Goal: Information Seeking & Learning: Learn about a topic

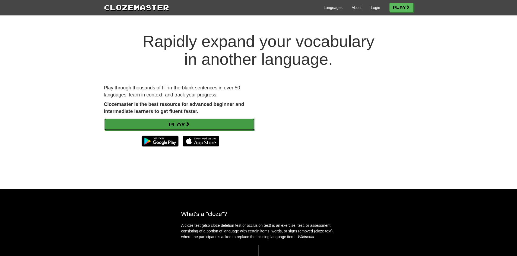
click at [148, 123] on link "Play" at bounding box center [179, 124] width 151 height 12
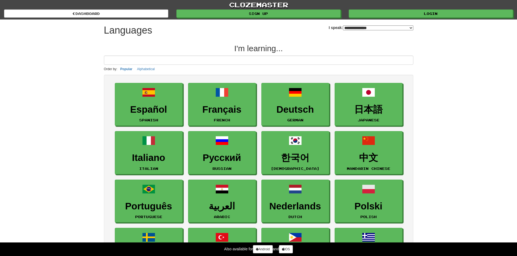
select select "*******"
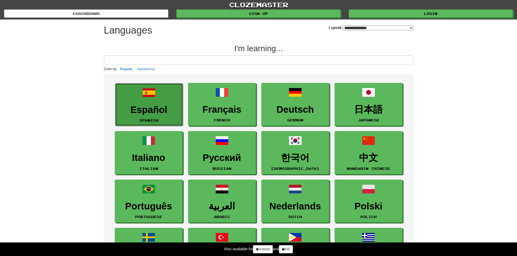
click at [145, 105] on h3 "Español" at bounding box center [149, 110] width 62 height 11
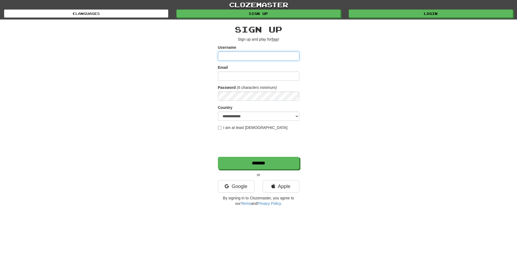
click at [238, 55] on input "Username" at bounding box center [258, 56] width 81 height 9
type input "**********"
paste input "**********"
type input "**********"
click at [229, 127] on label "I am at least 16 years old" at bounding box center [253, 127] width 70 height 5
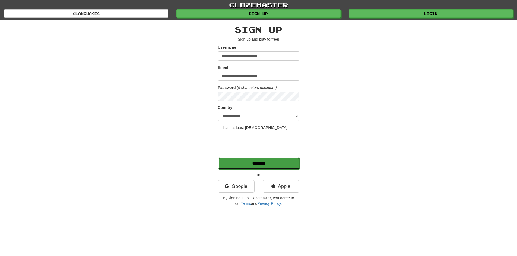
click at [255, 160] on input "*******" at bounding box center [258, 163] width 81 height 12
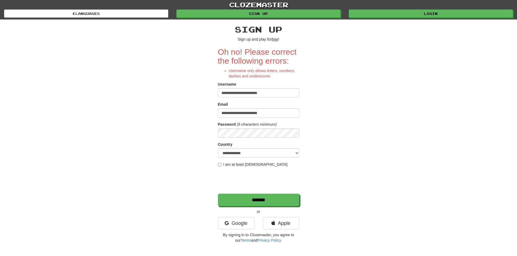
drag, startPoint x: 279, startPoint y: 92, endPoint x: 247, endPoint y: 95, distance: 32.2
click at [247, 95] on input "**********" at bounding box center [258, 92] width 81 height 9
type input "**********"
click at [244, 199] on input "*******" at bounding box center [258, 200] width 81 height 12
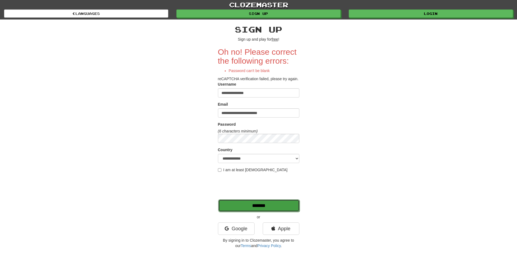
click at [259, 206] on input "*******" at bounding box center [258, 206] width 81 height 12
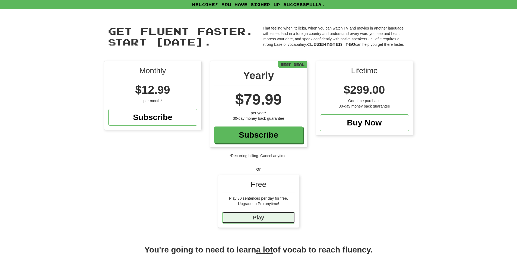
click at [259, 217] on link "Play" at bounding box center [258, 218] width 73 height 12
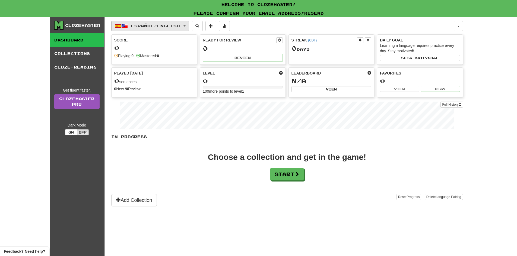
click at [171, 27] on span "Español / English" at bounding box center [155, 26] width 49 height 5
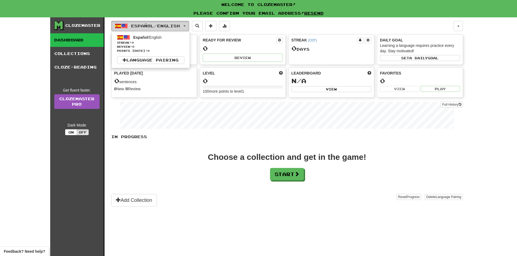
click at [171, 27] on span "Español / English" at bounding box center [155, 26] width 49 height 5
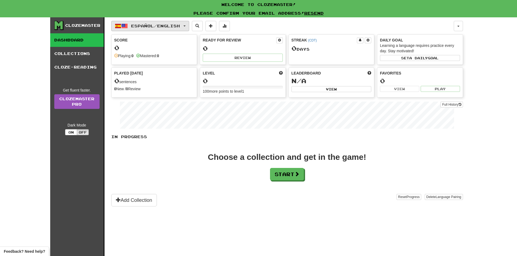
click at [171, 27] on span "Español / English" at bounding box center [155, 26] width 49 height 5
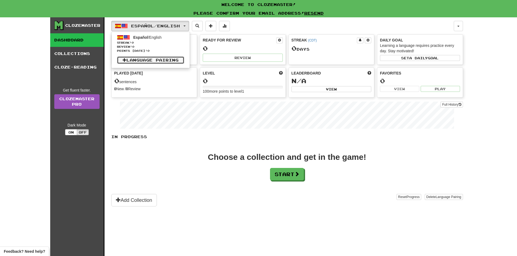
click at [165, 60] on link "Language Pairing" at bounding box center [150, 60] width 67 height 8
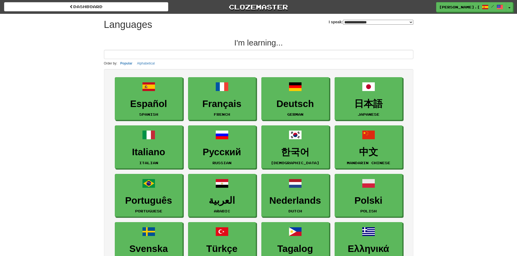
select select "*******"
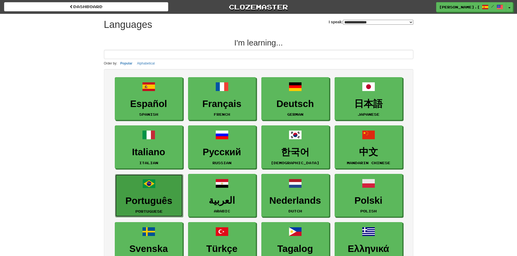
click at [145, 189] on span at bounding box center [148, 183] width 13 height 13
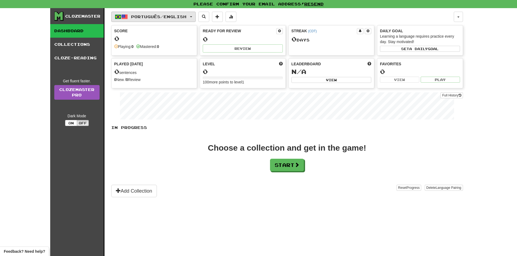
click at [171, 16] on span "Português / English" at bounding box center [158, 16] width 55 height 5
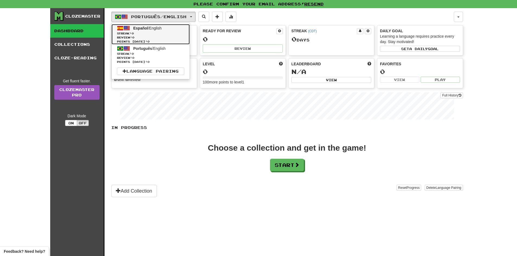
click at [145, 32] on span "Streak: 0" at bounding box center [150, 33] width 67 height 4
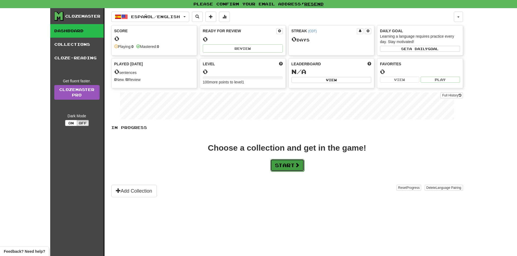
click at [288, 164] on button "Start" at bounding box center [287, 165] width 34 height 12
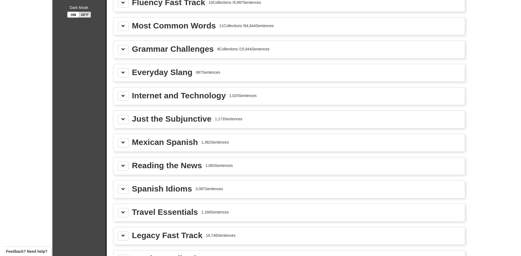
scroll to position [54, 0]
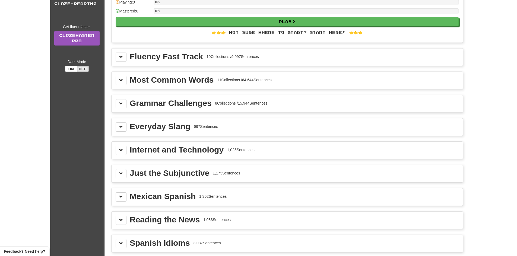
click at [167, 59] on div "Fluency Fast Track" at bounding box center [166, 57] width 73 height 8
click at [123, 58] on span at bounding box center [121, 57] width 4 height 4
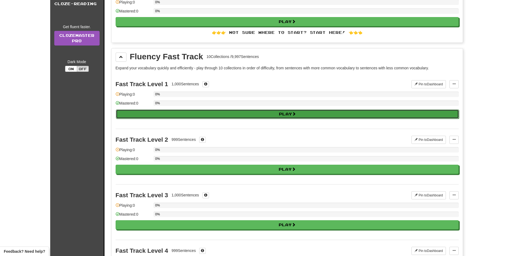
click at [247, 111] on button "Play" at bounding box center [287, 114] width 343 height 9
select select "**"
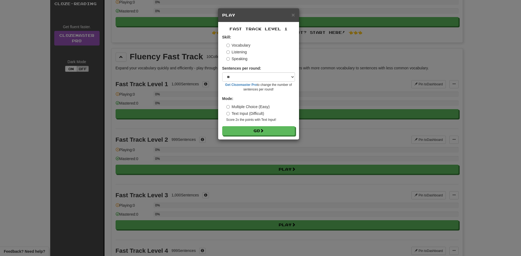
click at [241, 58] on label "Speaking" at bounding box center [236, 58] width 21 height 5
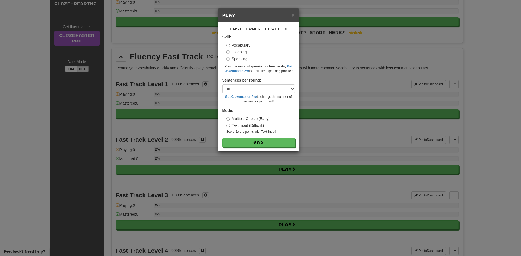
click at [240, 46] on label "Vocabulary" at bounding box center [238, 45] width 24 height 5
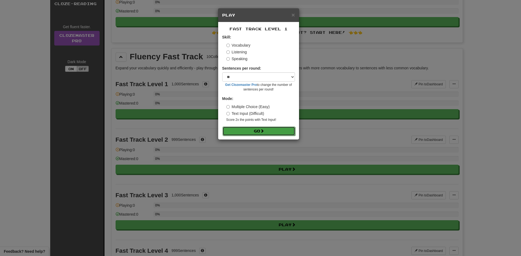
click at [271, 129] on button "Go" at bounding box center [258, 131] width 73 height 9
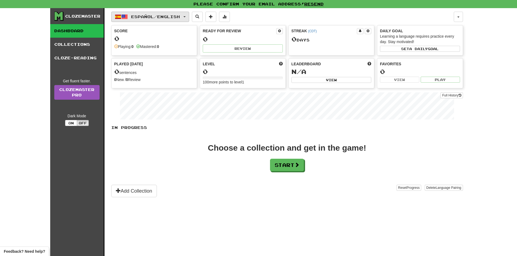
click at [160, 15] on span "Español / English" at bounding box center [155, 16] width 49 height 5
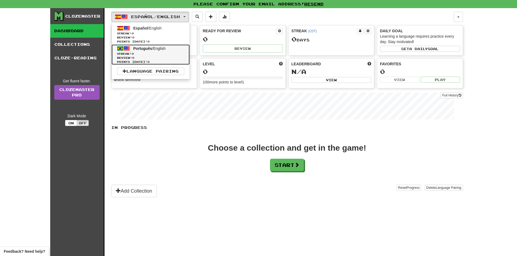
click at [161, 55] on span "Streak: 0" at bounding box center [150, 54] width 67 height 4
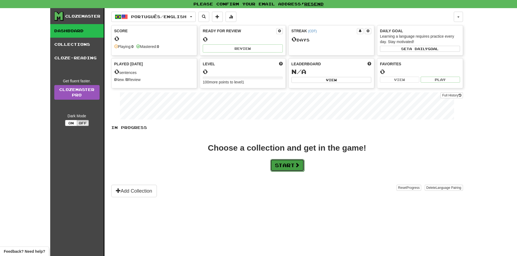
click at [296, 167] on span at bounding box center [297, 165] width 5 height 5
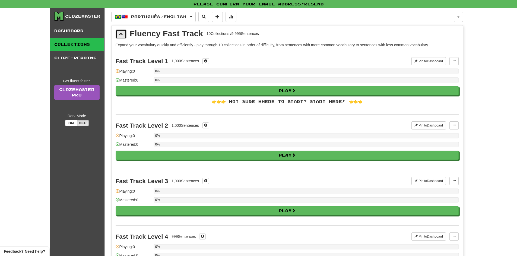
click at [121, 34] on span at bounding box center [121, 34] width 4 height 4
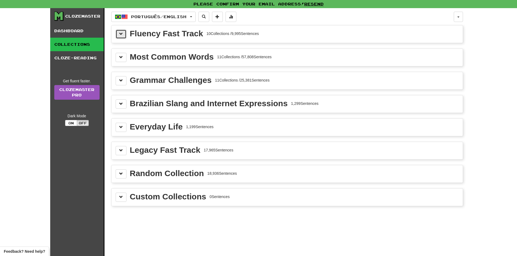
click at [122, 33] on span at bounding box center [121, 34] width 4 height 4
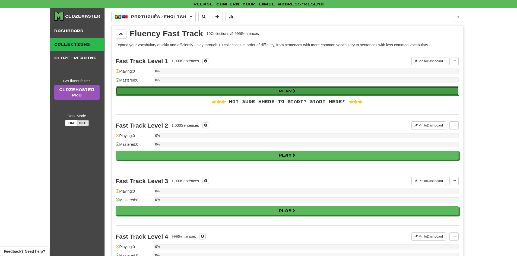
click at [231, 90] on button "Play" at bounding box center [287, 91] width 343 height 9
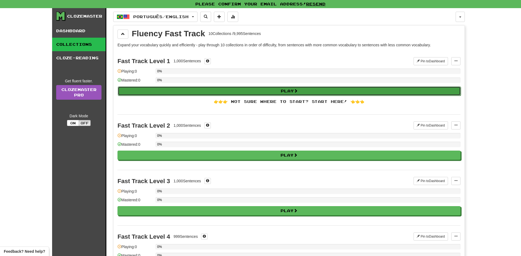
select select "**"
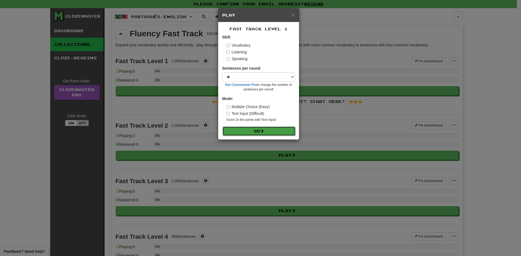
click at [262, 132] on span at bounding box center [262, 131] width 4 height 4
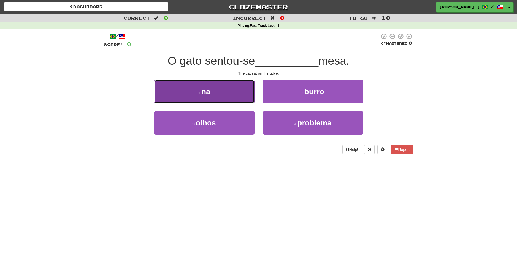
click at [219, 94] on button "1 . na" at bounding box center [204, 92] width 100 height 24
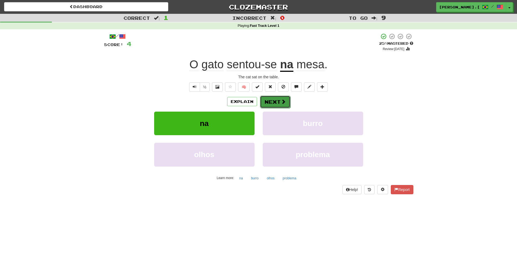
click at [278, 104] on button "Next" at bounding box center [275, 102] width 30 height 12
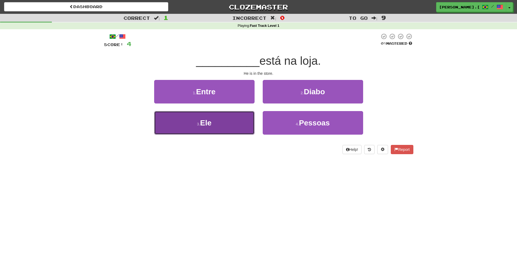
click at [215, 126] on button "3 . Ele" at bounding box center [204, 123] width 100 height 24
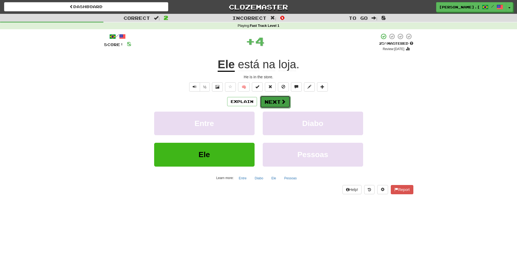
click at [270, 98] on button "Next" at bounding box center [275, 102] width 30 height 12
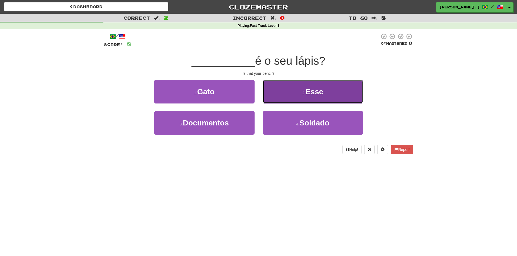
click at [298, 91] on button "2 . Esse" at bounding box center [313, 92] width 100 height 24
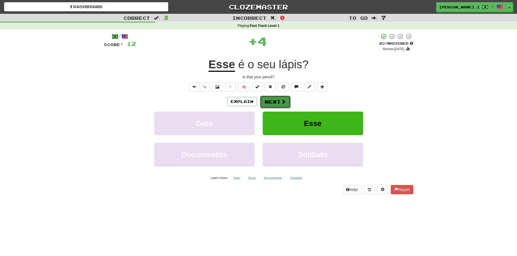
click at [275, 101] on button "Next" at bounding box center [275, 102] width 30 height 12
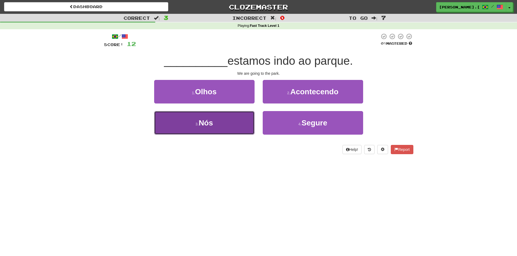
click at [217, 119] on button "3 . Nós" at bounding box center [204, 123] width 100 height 24
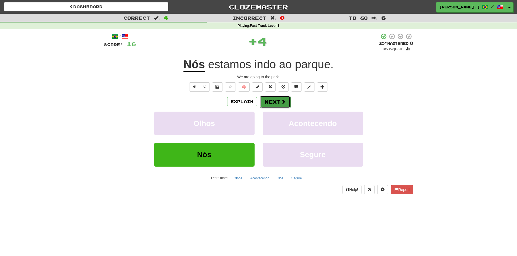
click at [276, 102] on button "Next" at bounding box center [275, 102] width 30 height 12
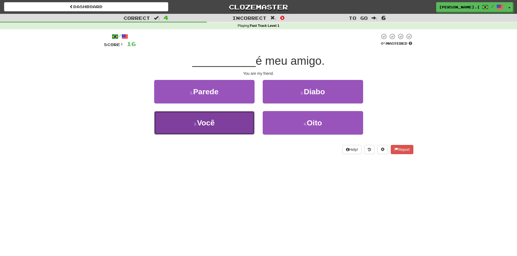
click at [225, 129] on button "3 . Você" at bounding box center [204, 123] width 100 height 24
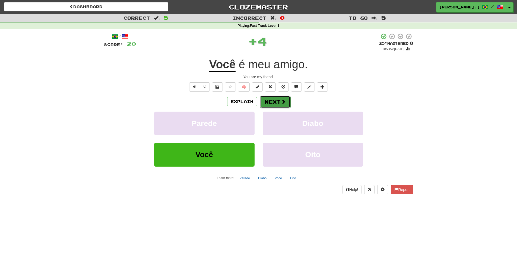
click at [276, 101] on button "Next" at bounding box center [275, 102] width 30 height 12
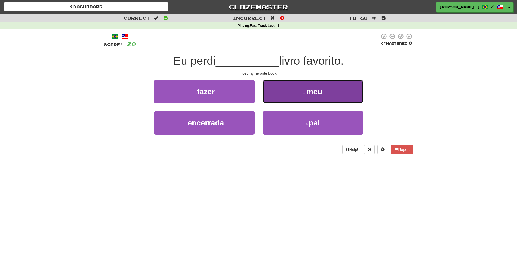
click at [330, 87] on button "2 . meu" at bounding box center [313, 92] width 100 height 24
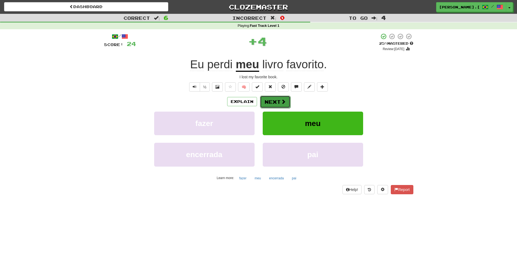
click at [278, 103] on button "Next" at bounding box center [275, 102] width 30 height 12
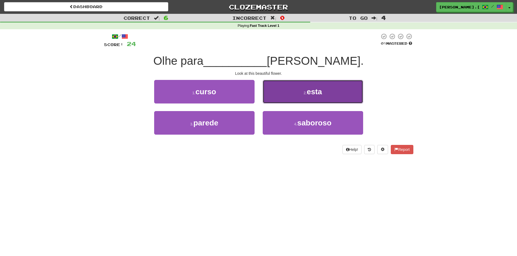
click at [329, 86] on button "2 . esta" at bounding box center [313, 92] width 100 height 24
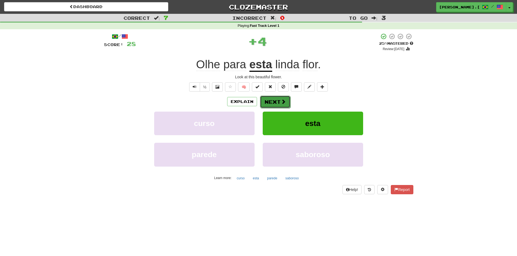
click at [281, 100] on span at bounding box center [283, 101] width 5 height 5
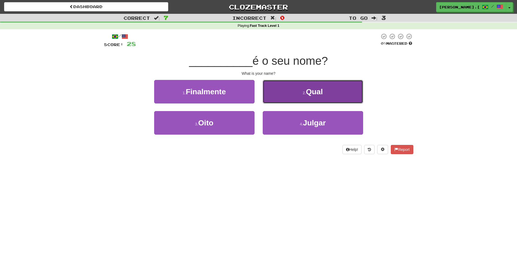
click at [303, 91] on small "2 ." at bounding box center [304, 93] width 3 height 4
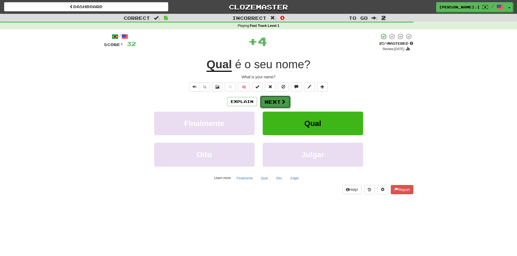
click at [284, 99] on span at bounding box center [283, 101] width 5 height 5
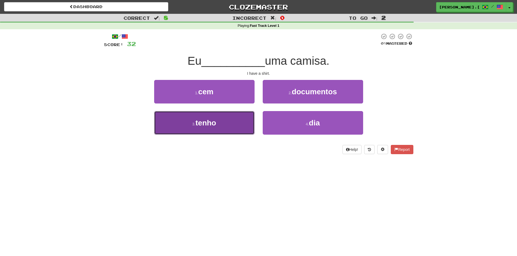
click at [207, 123] on span "tenho" at bounding box center [205, 123] width 21 height 8
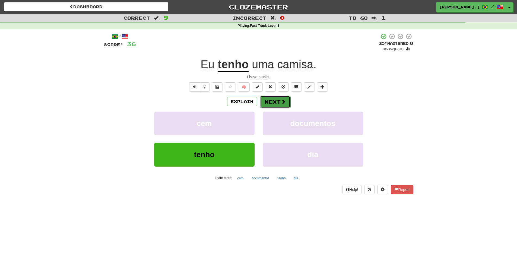
click at [278, 106] on button "Next" at bounding box center [275, 102] width 30 height 12
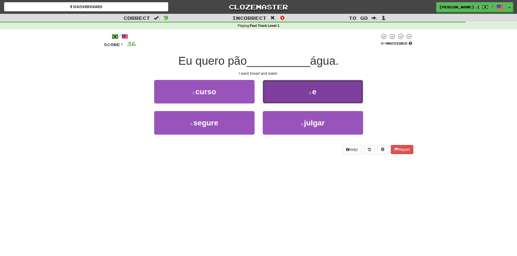
click at [310, 93] on small "2 ." at bounding box center [310, 93] width 3 height 4
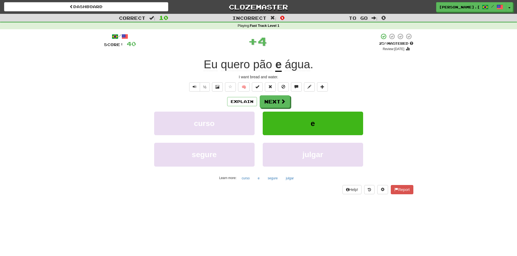
click at [290, 101] on div "Explain Next" at bounding box center [258, 101] width 309 height 12
click at [275, 103] on button "Next" at bounding box center [275, 102] width 30 height 12
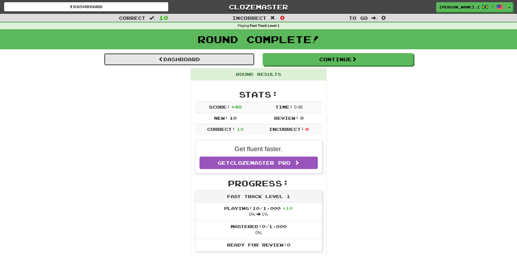
click at [175, 60] on link "Dashboard" at bounding box center [179, 59] width 151 height 12
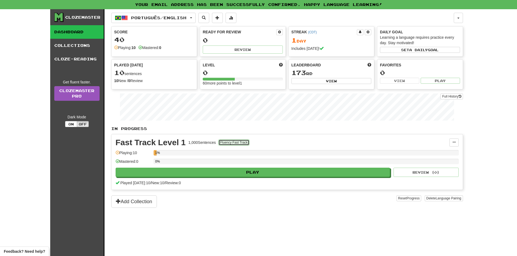
click at [237, 143] on button "Fluency Fast Track" at bounding box center [233, 143] width 31 height 6
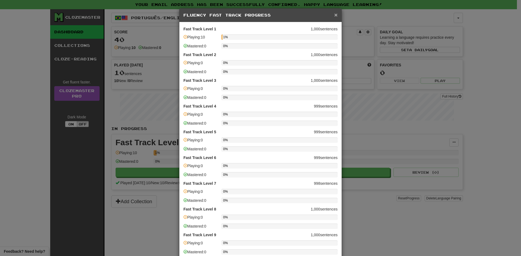
click at [335, 15] on span "×" at bounding box center [335, 15] width 3 height 6
